Goal: Task Accomplishment & Management: Manage account settings

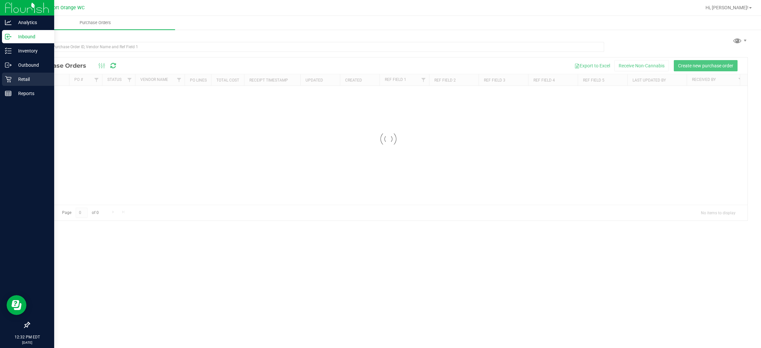
click at [27, 76] on p "Retail" at bounding box center [32, 79] width 40 height 8
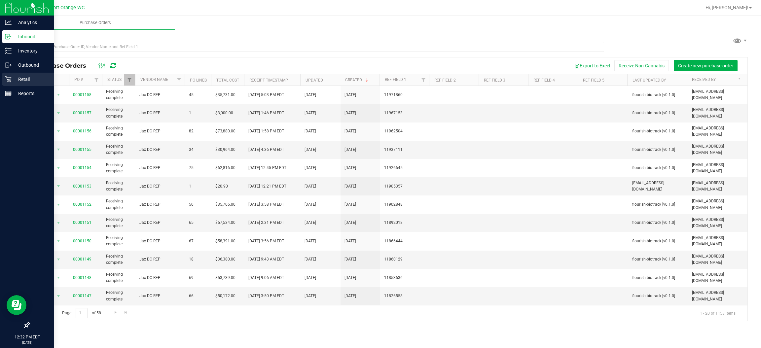
click at [22, 78] on p "Retail" at bounding box center [32, 79] width 40 height 8
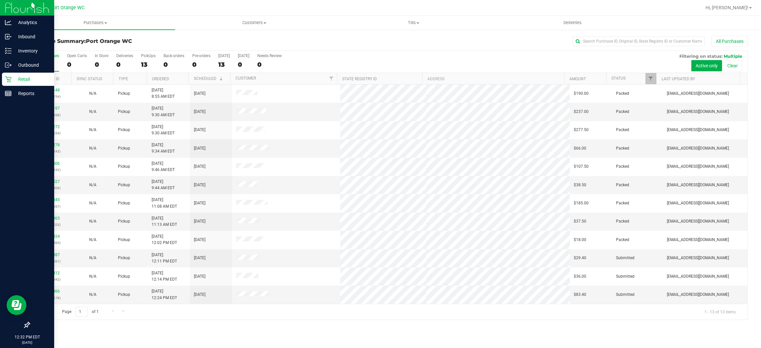
scroll to position [18, 0]
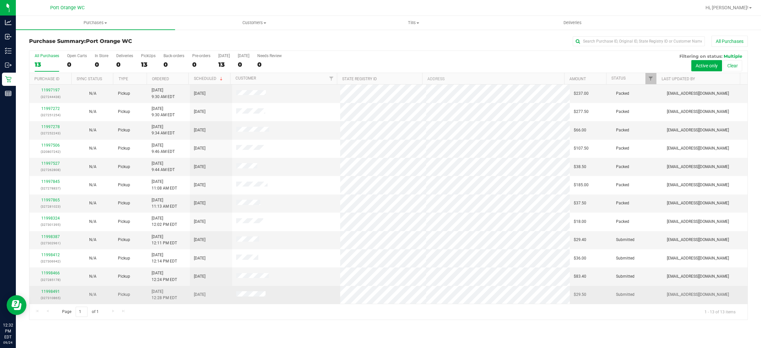
click at [306, 299] on td at bounding box center [286, 295] width 108 height 18
click at [50, 293] on link "11998491" at bounding box center [50, 291] width 18 height 5
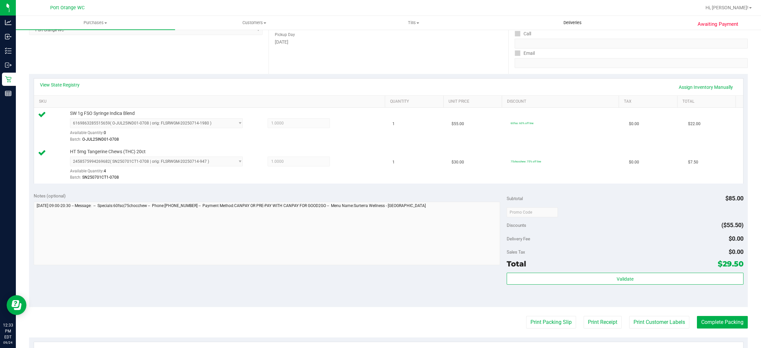
scroll to position [146, 0]
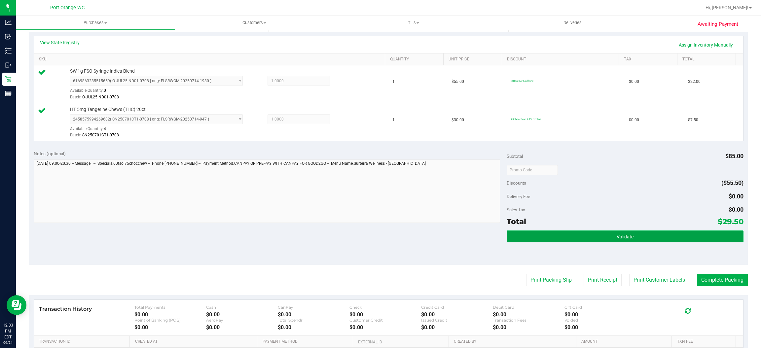
click at [627, 236] on button "Validate" at bounding box center [624, 236] width 236 height 12
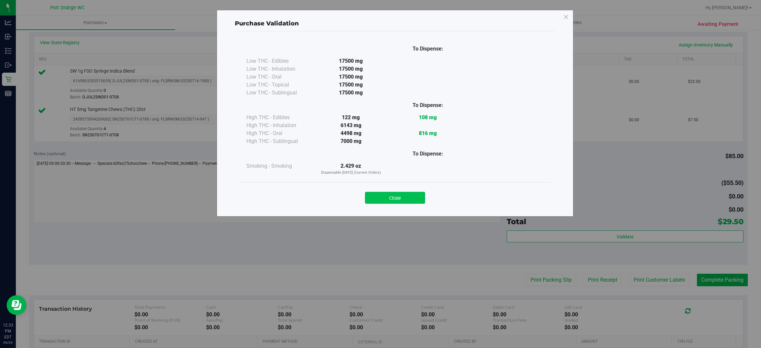
click at [395, 195] on button "Close" at bounding box center [395, 198] width 60 height 12
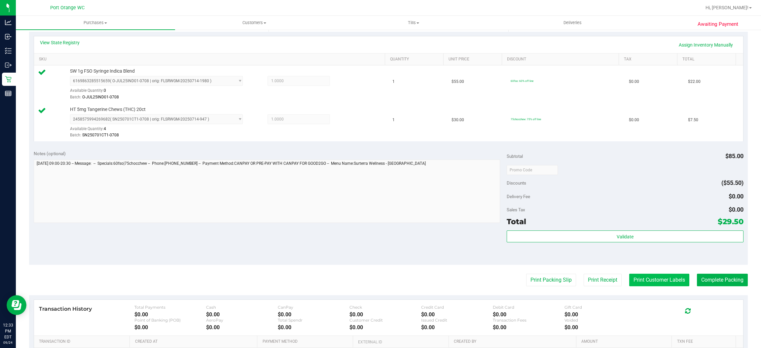
click at [645, 280] on button "Print Customer Labels" at bounding box center [659, 280] width 60 height 13
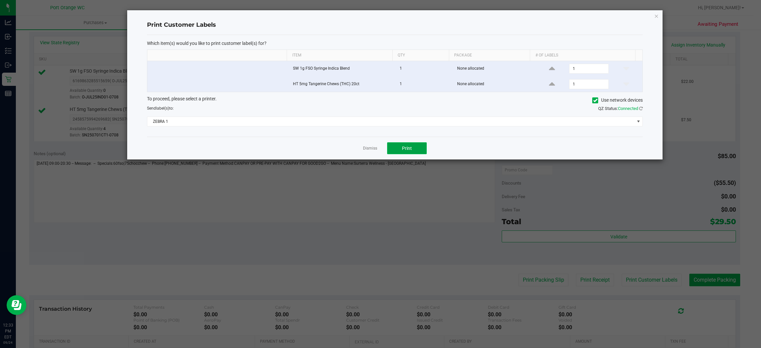
click at [409, 147] on span "Print" at bounding box center [407, 148] width 10 height 5
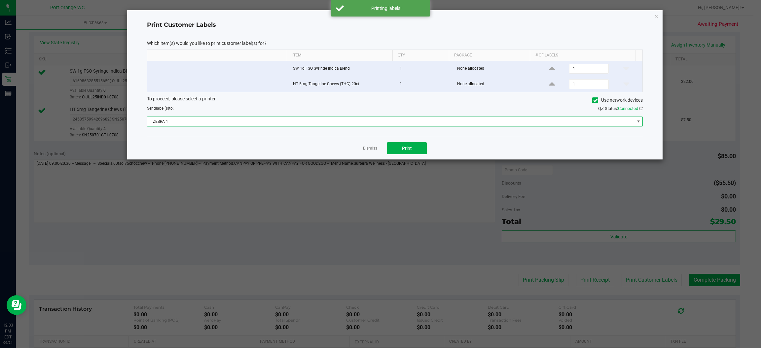
click at [637, 122] on span at bounding box center [638, 121] width 5 height 5
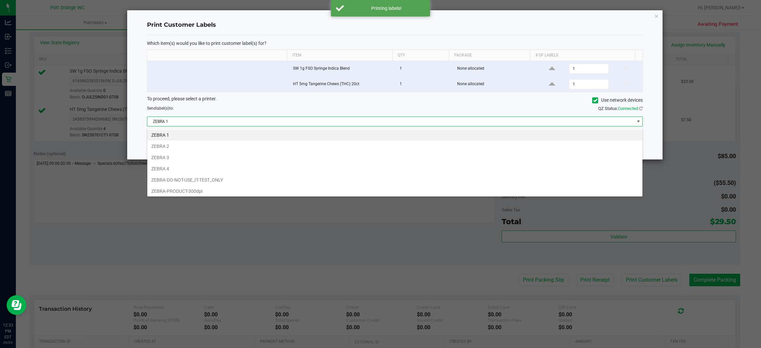
scroll to position [10, 496]
click at [168, 160] on li "ZEBRA 3" at bounding box center [394, 157] width 495 height 11
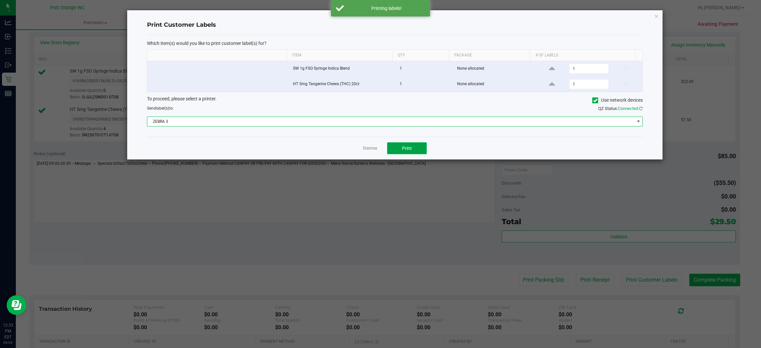
click at [417, 151] on button "Print" at bounding box center [407, 148] width 40 height 12
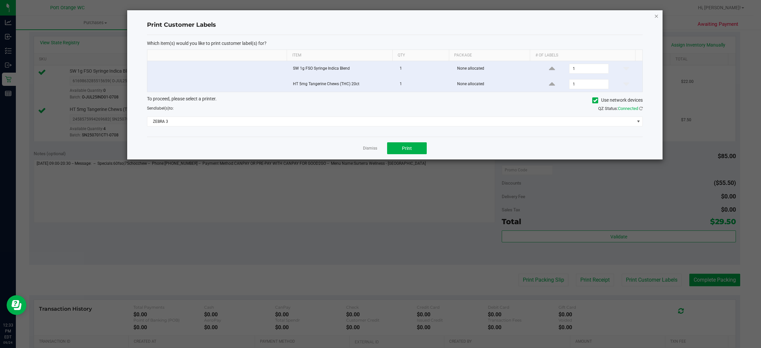
click at [658, 15] on icon "button" at bounding box center [656, 16] width 5 height 8
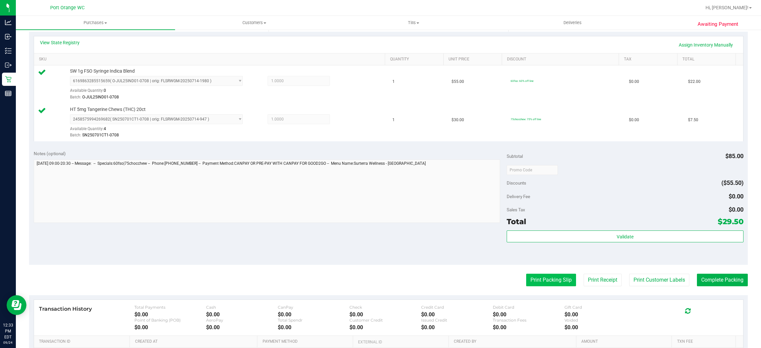
click at [552, 283] on button "Print Packing Slip" at bounding box center [551, 280] width 50 height 13
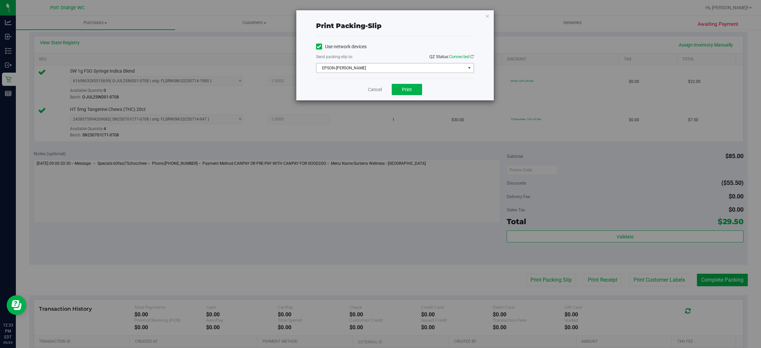
click at [466, 70] on span "select" at bounding box center [468, 67] width 5 height 5
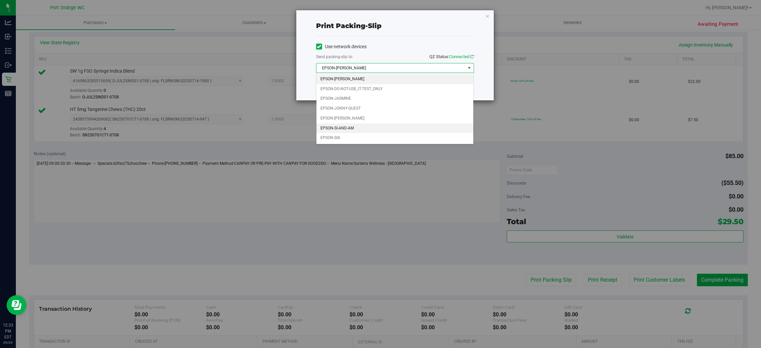
click at [351, 129] on li "EPSON-SI-AND-AM" at bounding box center [394, 128] width 157 height 10
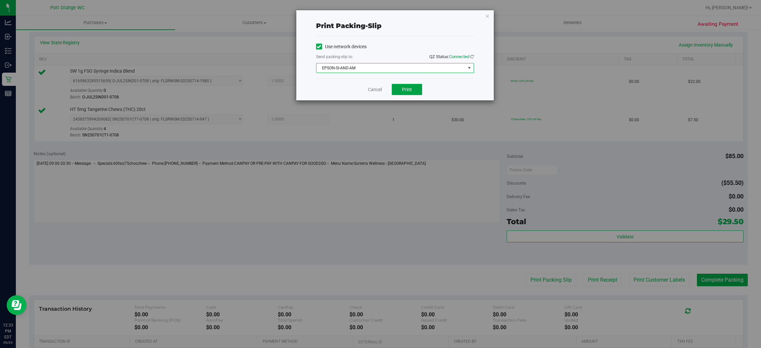
click at [417, 90] on button "Print" at bounding box center [407, 89] width 30 height 11
click at [487, 15] on icon "button" at bounding box center [487, 16] width 5 height 8
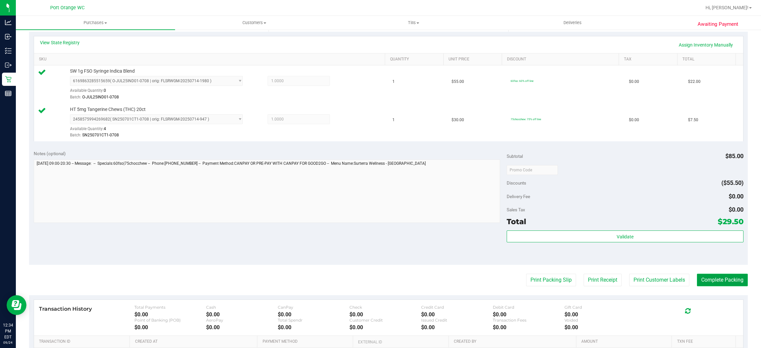
click at [714, 280] on button "Complete Packing" at bounding box center [722, 280] width 51 height 13
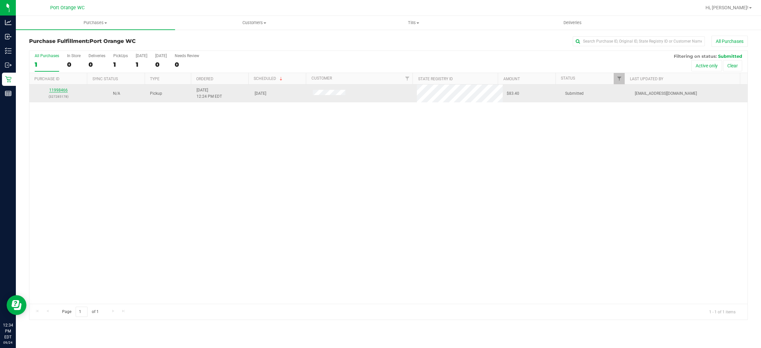
click at [62, 90] on link "11998466" at bounding box center [58, 90] width 18 height 5
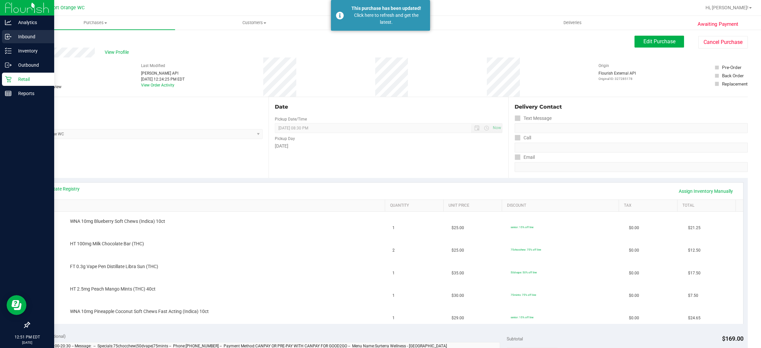
click at [9, 36] on icon at bounding box center [8, 36] width 7 height 7
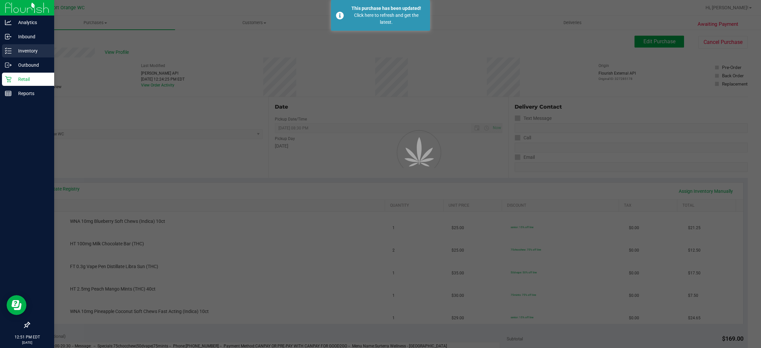
click at [32, 51] on p "Inventory" at bounding box center [32, 51] width 40 height 8
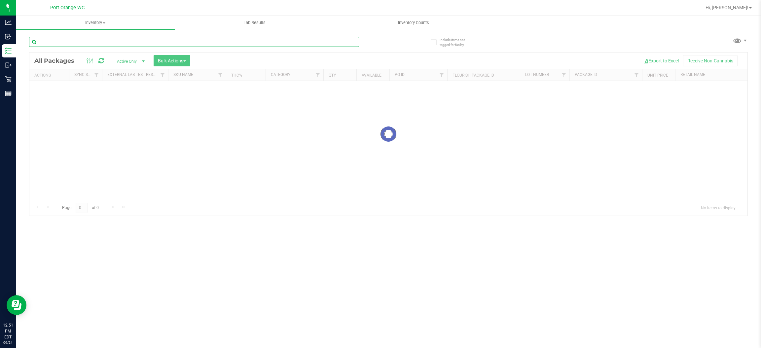
click at [99, 40] on input "text" at bounding box center [194, 42] width 330 height 10
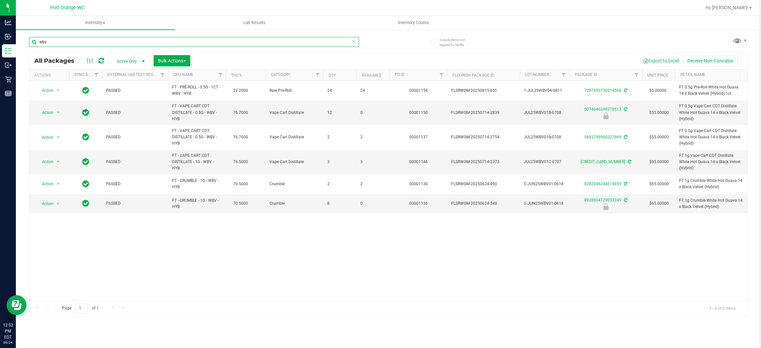
type input "wbv"
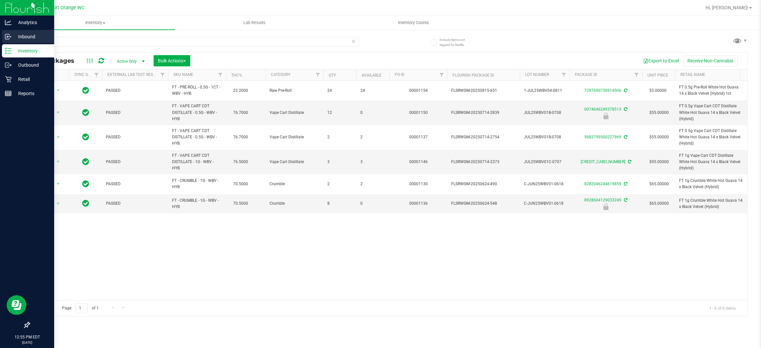
click at [8, 36] on icon at bounding box center [8, 36] width 7 height 7
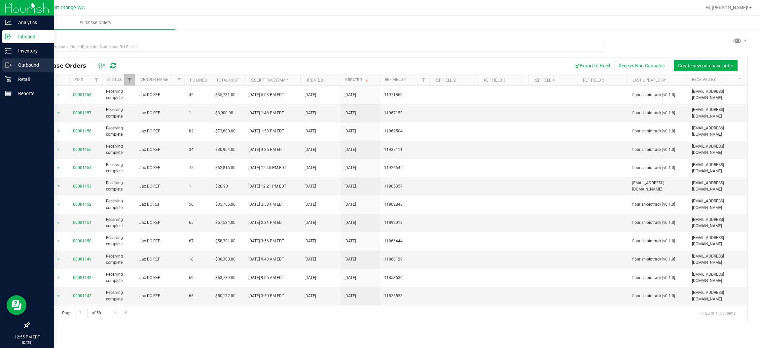
click at [29, 66] on p "Outbound" at bounding box center [32, 65] width 40 height 8
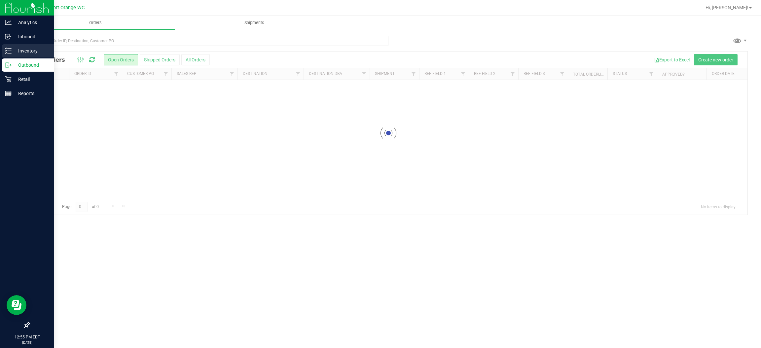
click at [30, 49] on p "Inventory" at bounding box center [32, 51] width 40 height 8
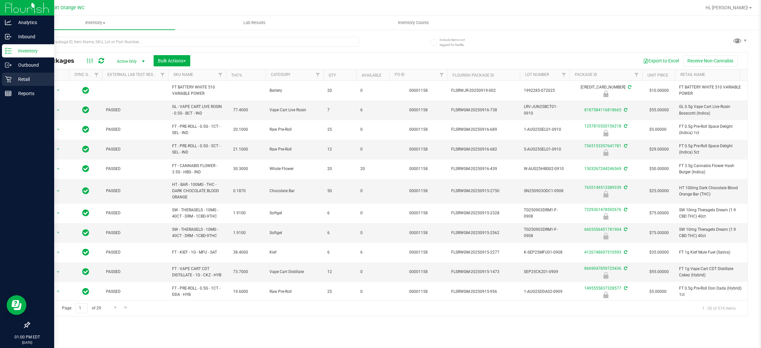
click at [8, 79] on icon at bounding box center [8, 79] width 6 height 6
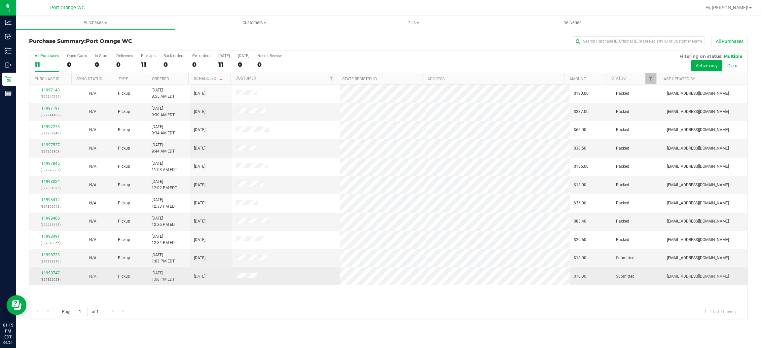
click at [305, 285] on td at bounding box center [286, 276] width 108 height 18
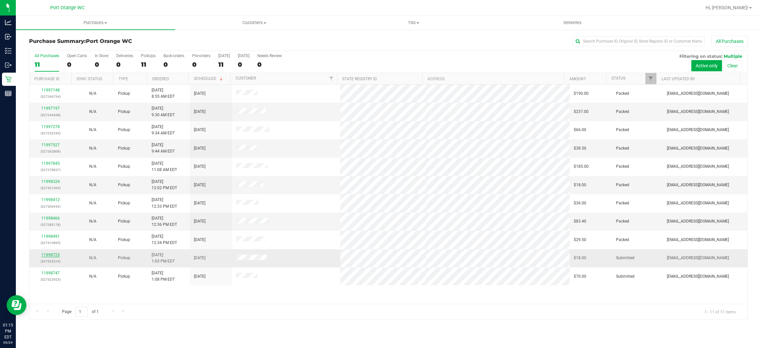
click at [54, 256] on link "11998723" at bounding box center [50, 255] width 18 height 5
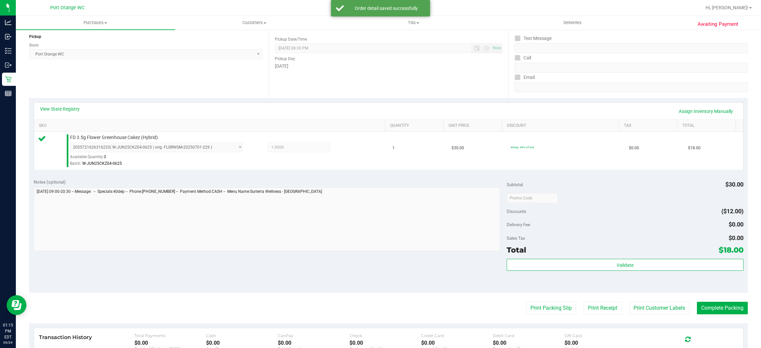
scroll to position [98, 0]
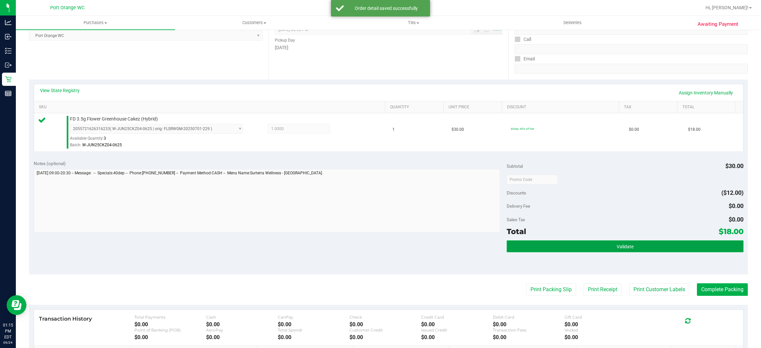
click at [622, 247] on span "Validate" at bounding box center [624, 246] width 17 height 5
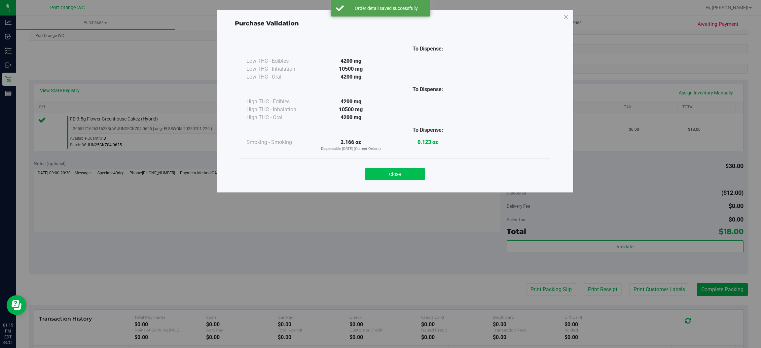
click at [407, 176] on button "Close" at bounding box center [395, 174] width 60 height 12
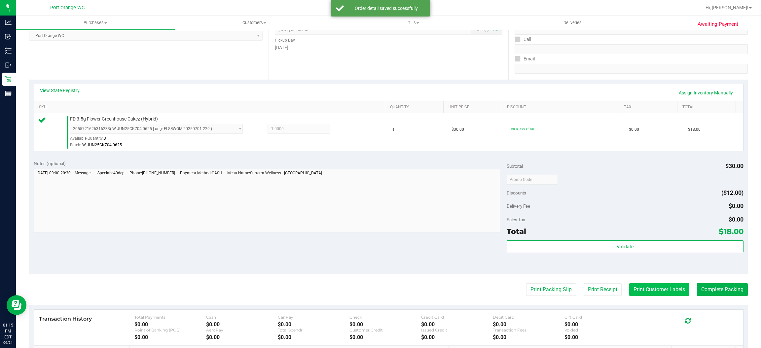
click at [648, 290] on button "Print Customer Labels" at bounding box center [659, 289] width 60 height 13
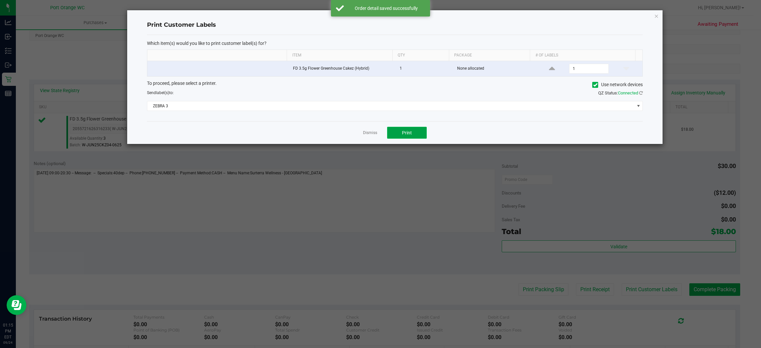
click at [417, 134] on button "Print" at bounding box center [407, 133] width 40 height 12
click at [656, 15] on icon "button" at bounding box center [656, 16] width 5 height 8
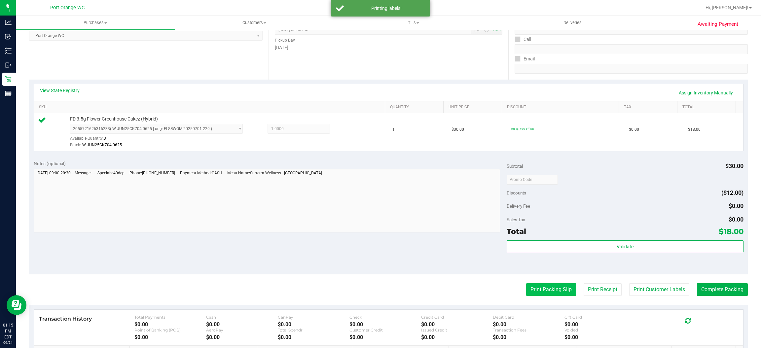
click at [538, 290] on button "Print Packing Slip" at bounding box center [551, 289] width 50 height 13
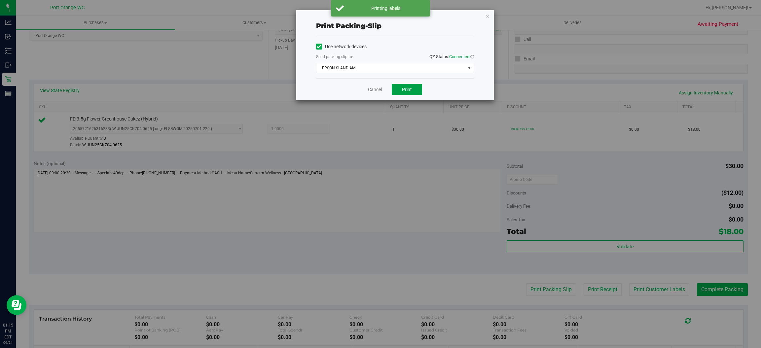
click at [405, 90] on span "Print" at bounding box center [407, 89] width 10 height 5
click at [487, 15] on icon "button" at bounding box center [487, 16] width 5 height 8
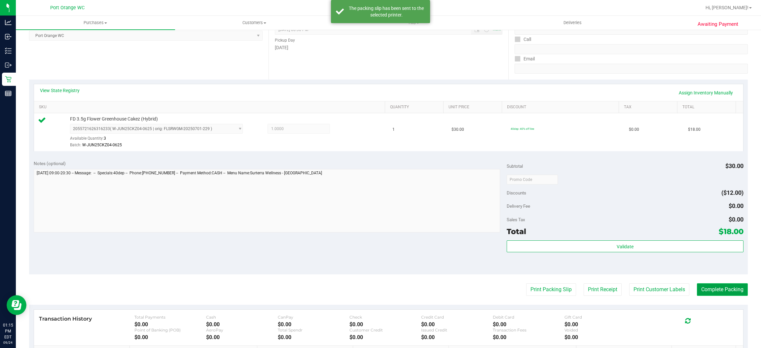
click at [721, 291] on button "Complete Packing" at bounding box center [722, 289] width 51 height 13
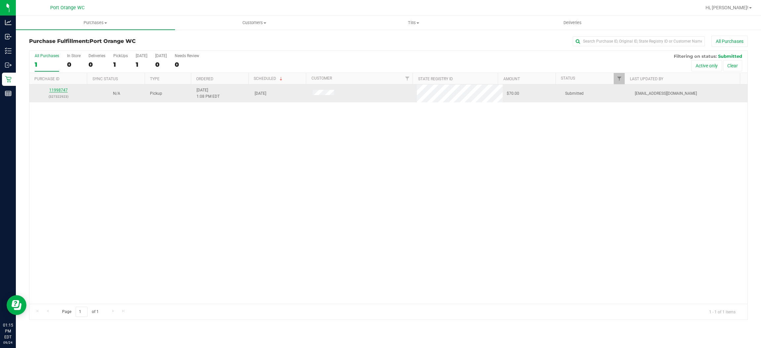
click at [60, 92] on link "11998747" at bounding box center [58, 90] width 18 height 5
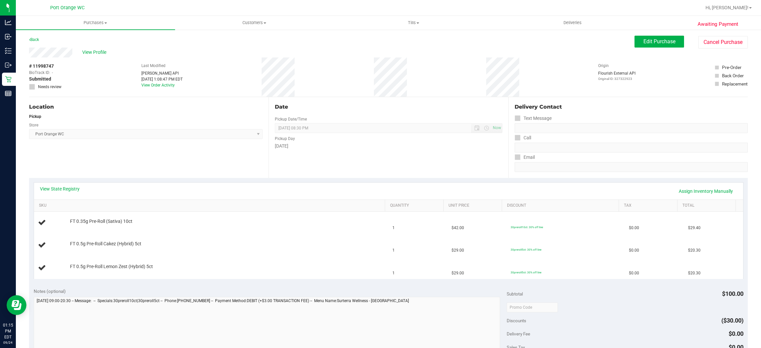
click at [69, 188] on link "View State Registry" at bounding box center [60, 189] width 40 height 7
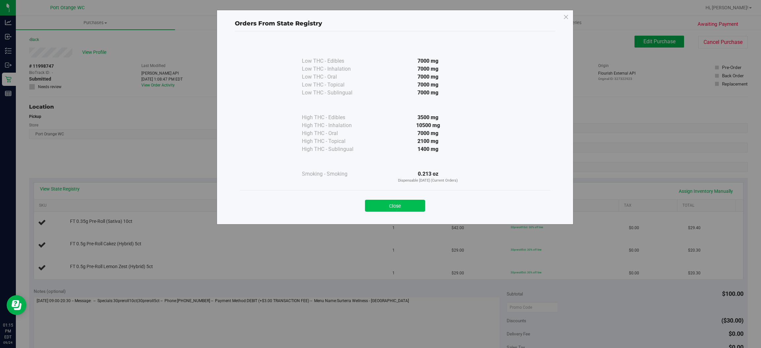
click at [398, 200] on button "Close" at bounding box center [395, 206] width 60 height 12
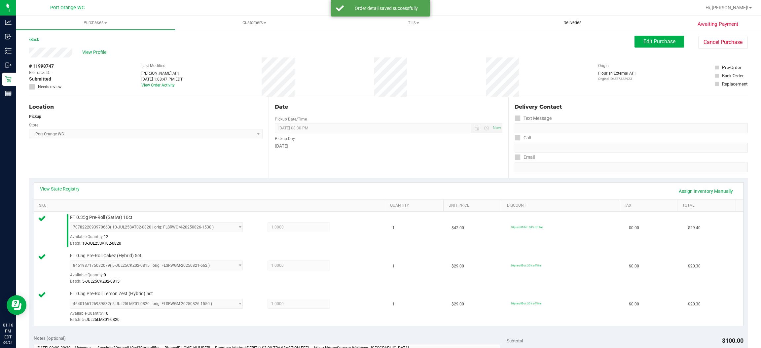
scroll to position [131, 0]
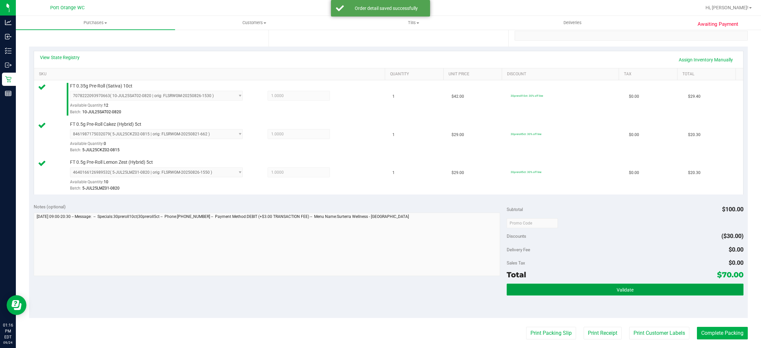
click at [636, 284] on button "Validate" at bounding box center [624, 290] width 236 height 12
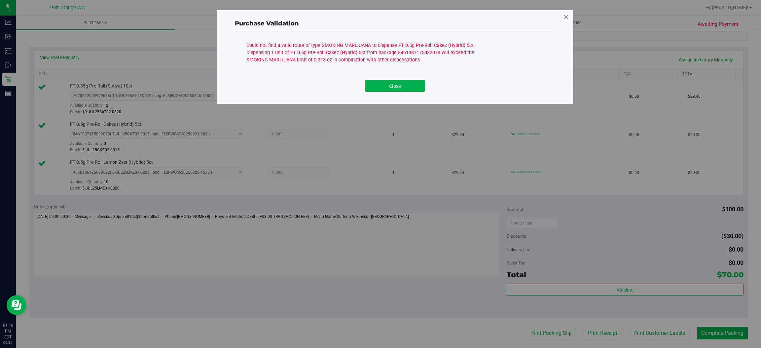
click at [566, 15] on icon at bounding box center [566, 17] width 6 height 11
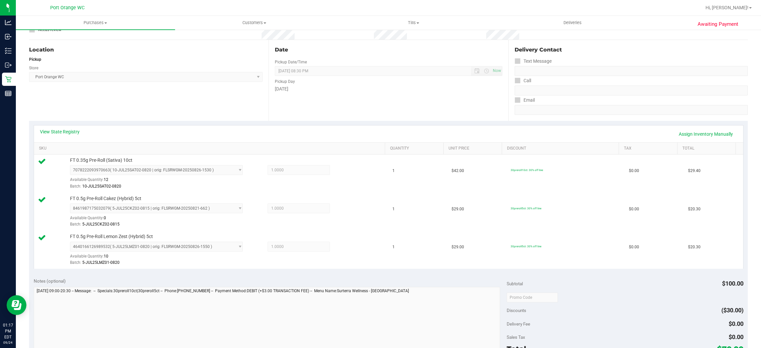
scroll to position [0, 0]
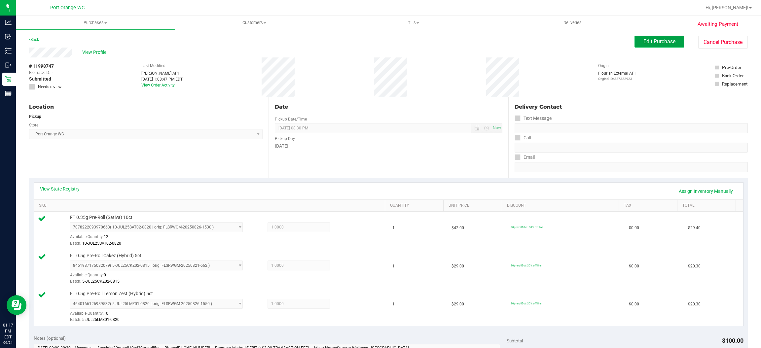
click at [657, 41] on span "Edit Purchase" at bounding box center [659, 41] width 32 height 6
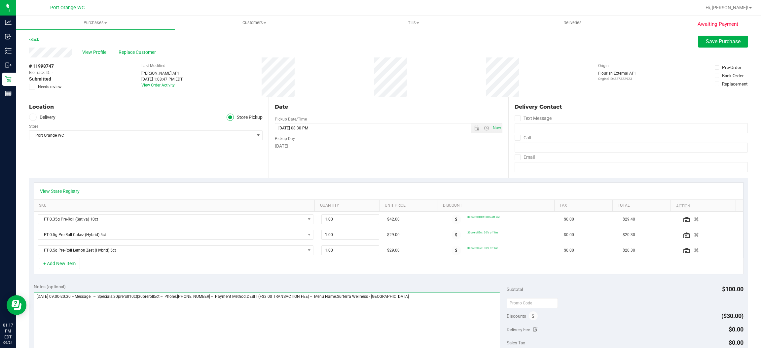
click at [437, 298] on textarea at bounding box center [267, 324] width 466 height 63
type textarea "[DATE] 09:00-20:30 -- Message: -- Specials:30preroll10ct|30preroll5ct -- Phone:…"
click at [694, 253] on icon "button" at bounding box center [697, 250] width 6 height 5
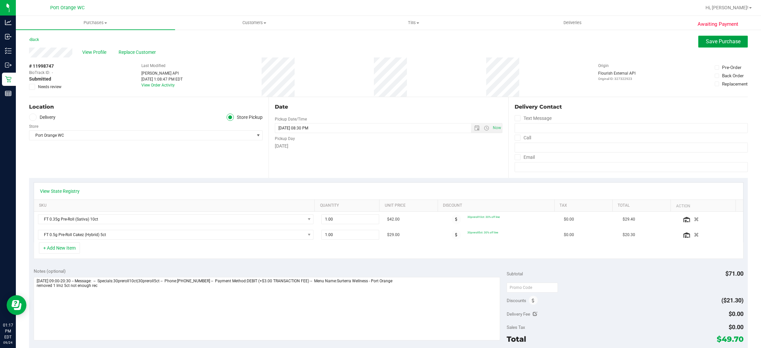
click at [724, 41] on span "Save Purchase" at bounding box center [723, 41] width 35 height 6
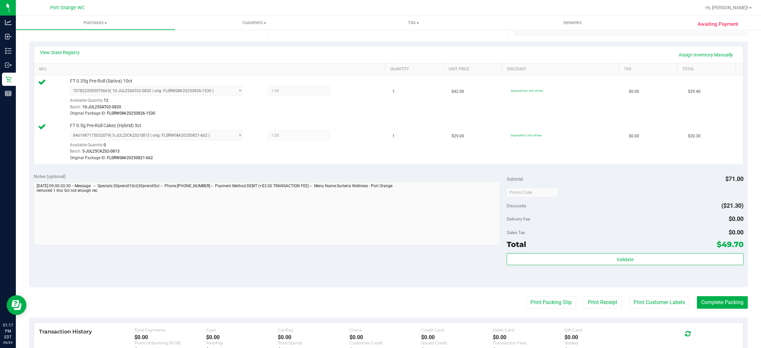
scroll to position [137, 0]
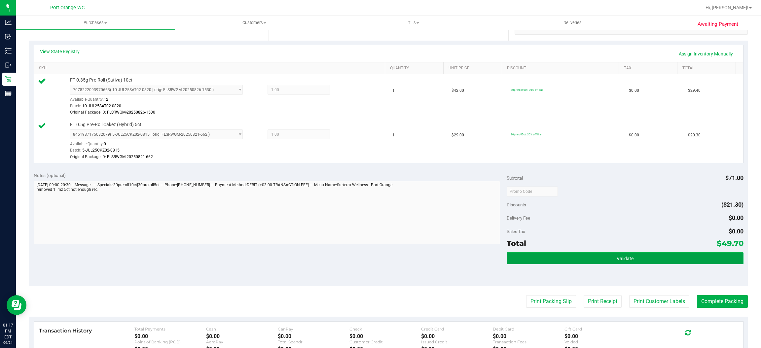
click at [633, 261] on button "Validate" at bounding box center [624, 258] width 236 height 12
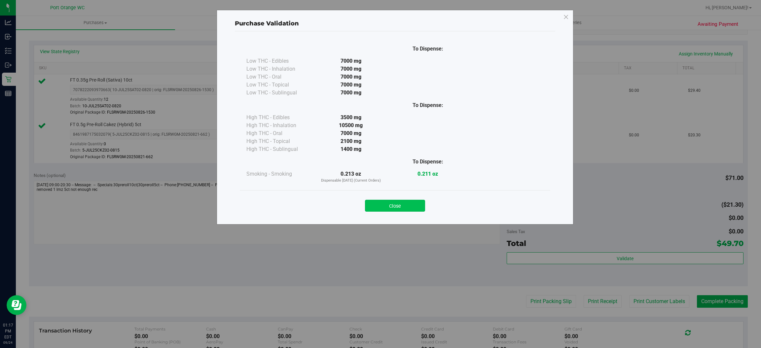
click at [407, 203] on button "Close" at bounding box center [395, 206] width 60 height 12
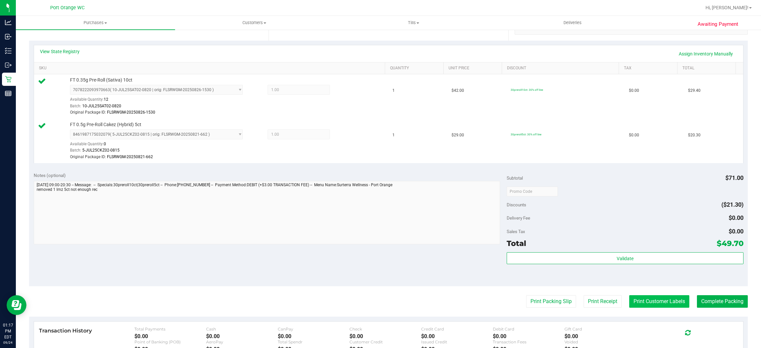
click at [650, 302] on button "Print Customer Labels" at bounding box center [659, 301] width 60 height 13
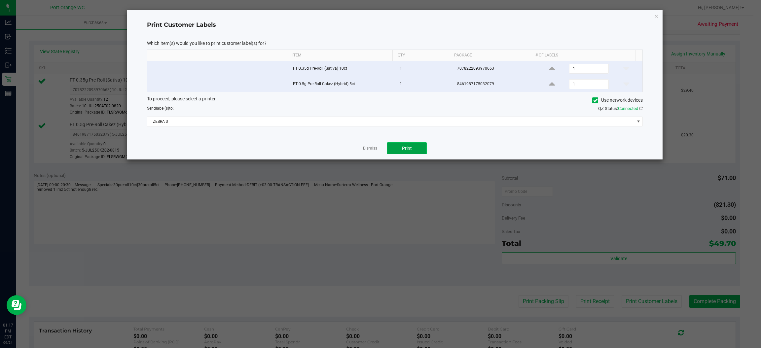
click at [414, 150] on button "Print" at bounding box center [407, 148] width 40 height 12
click at [656, 15] on icon "button" at bounding box center [656, 16] width 5 height 8
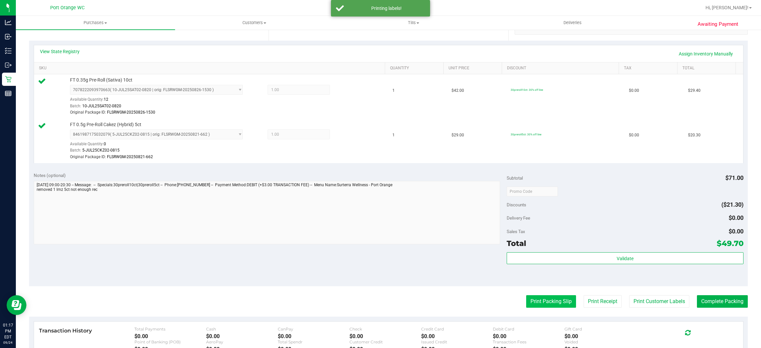
click at [550, 306] on button "Print Packing Slip" at bounding box center [551, 301] width 50 height 13
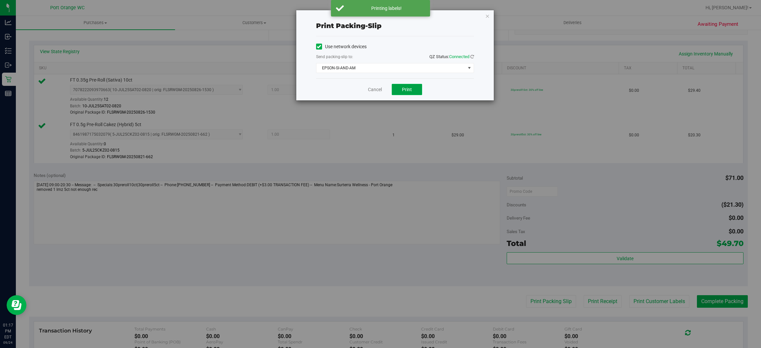
click at [413, 92] on button "Print" at bounding box center [407, 89] width 30 height 11
click at [486, 14] on icon "button" at bounding box center [487, 16] width 5 height 8
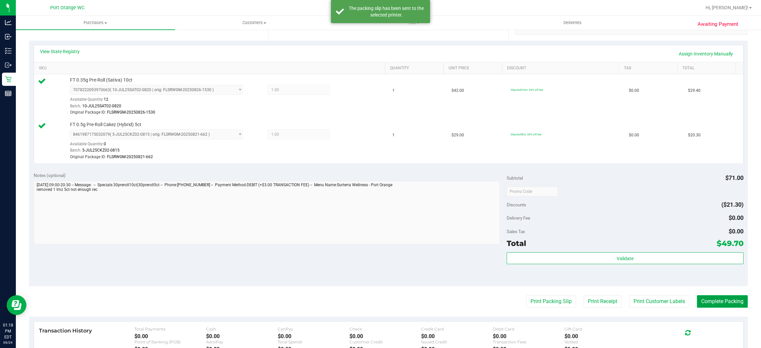
click at [719, 302] on button "Complete Packing" at bounding box center [722, 301] width 51 height 13
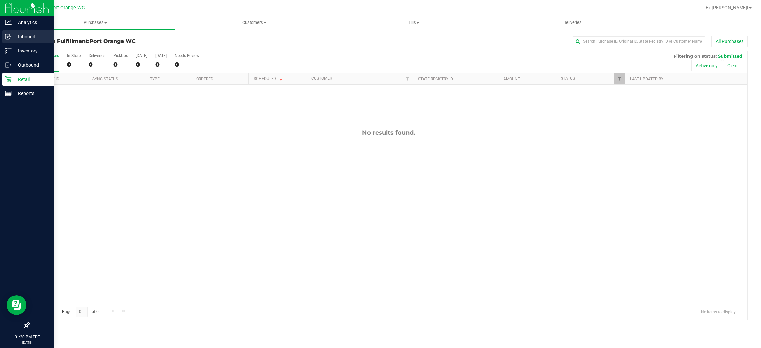
click at [9, 37] on line at bounding box center [9, 37] width 4 height 0
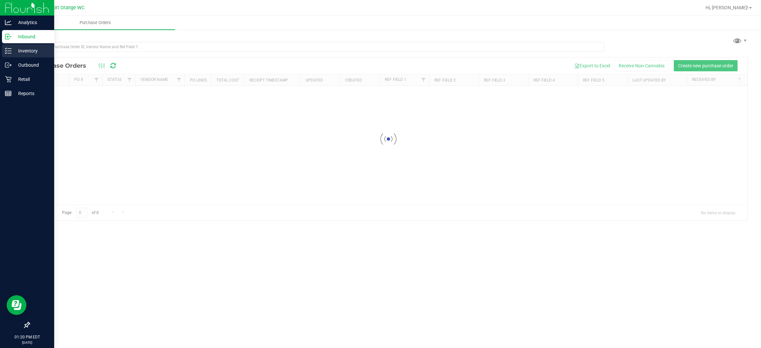
click at [31, 48] on p "Inventory" at bounding box center [32, 51] width 40 height 8
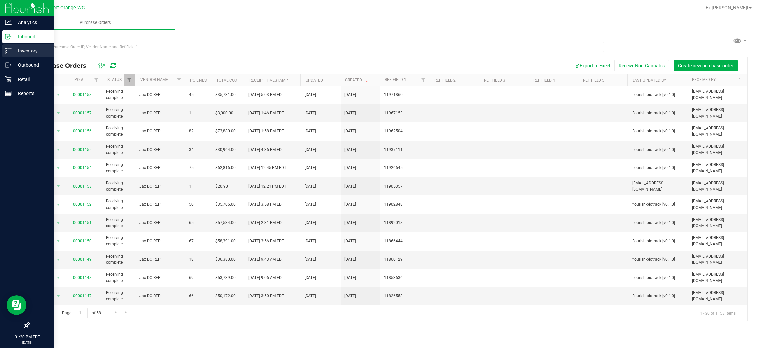
click at [35, 50] on p "Inventory" at bounding box center [32, 51] width 40 height 8
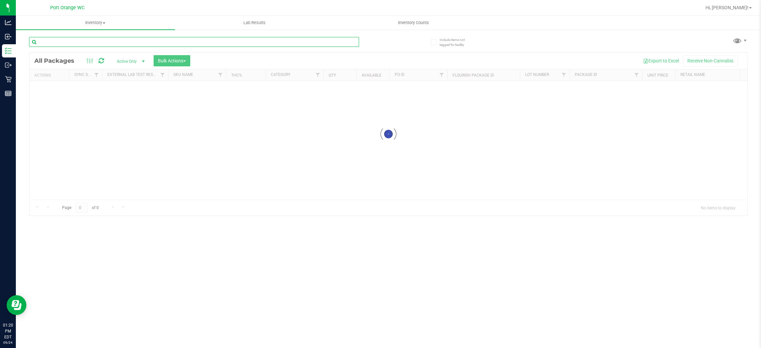
click at [120, 43] on input "text" at bounding box center [194, 42] width 330 height 10
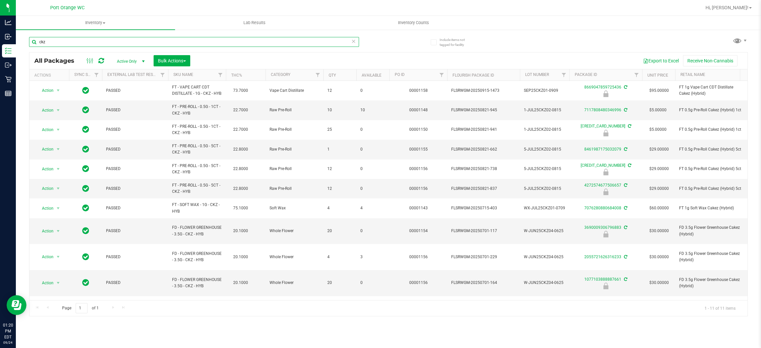
type input "ckz"
